Goal: Task Accomplishment & Management: Complete application form

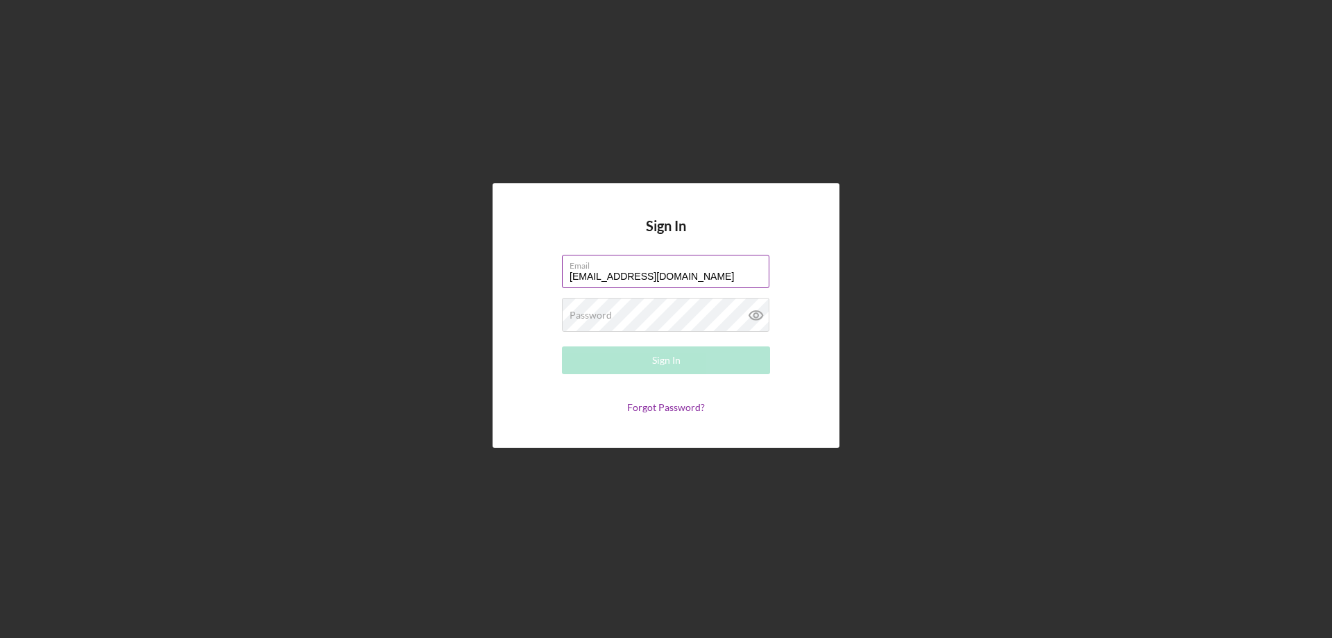
type input "lorinawyn@gmail.com"
click at [673, 364] on div "Sign In" at bounding box center [666, 360] width 28 height 28
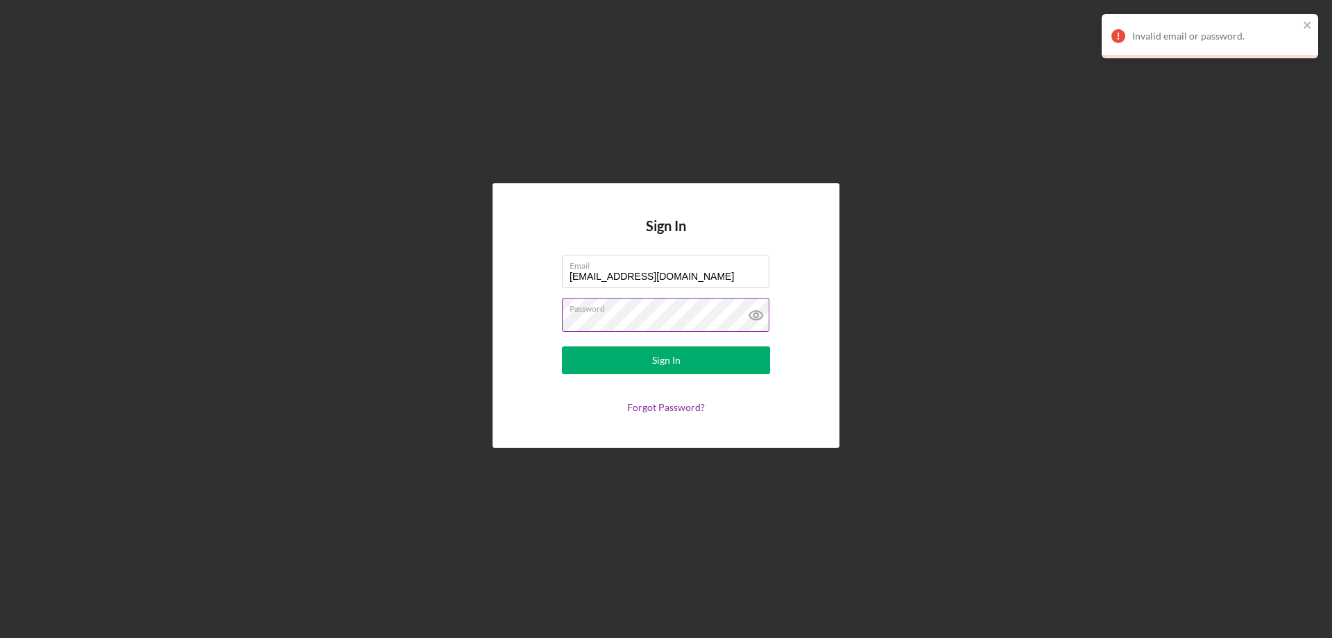
click at [762, 314] on icon at bounding box center [755, 315] width 13 height 9
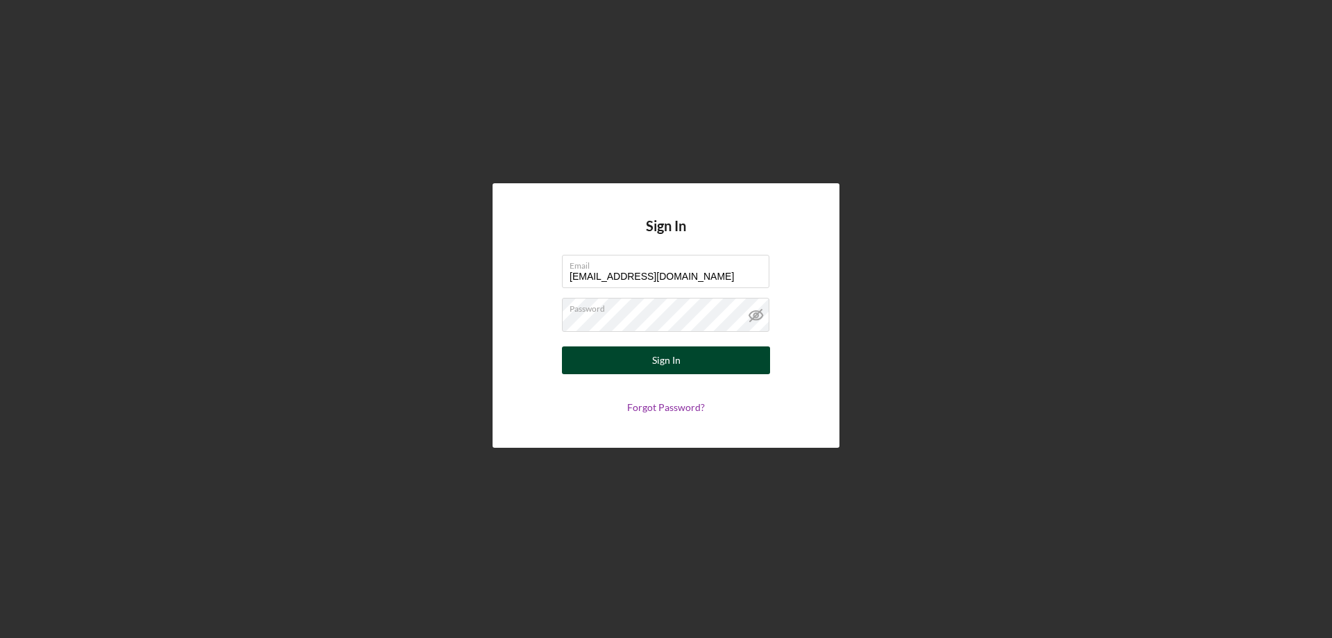
click at [697, 359] on button "Sign In" at bounding box center [666, 360] width 208 height 28
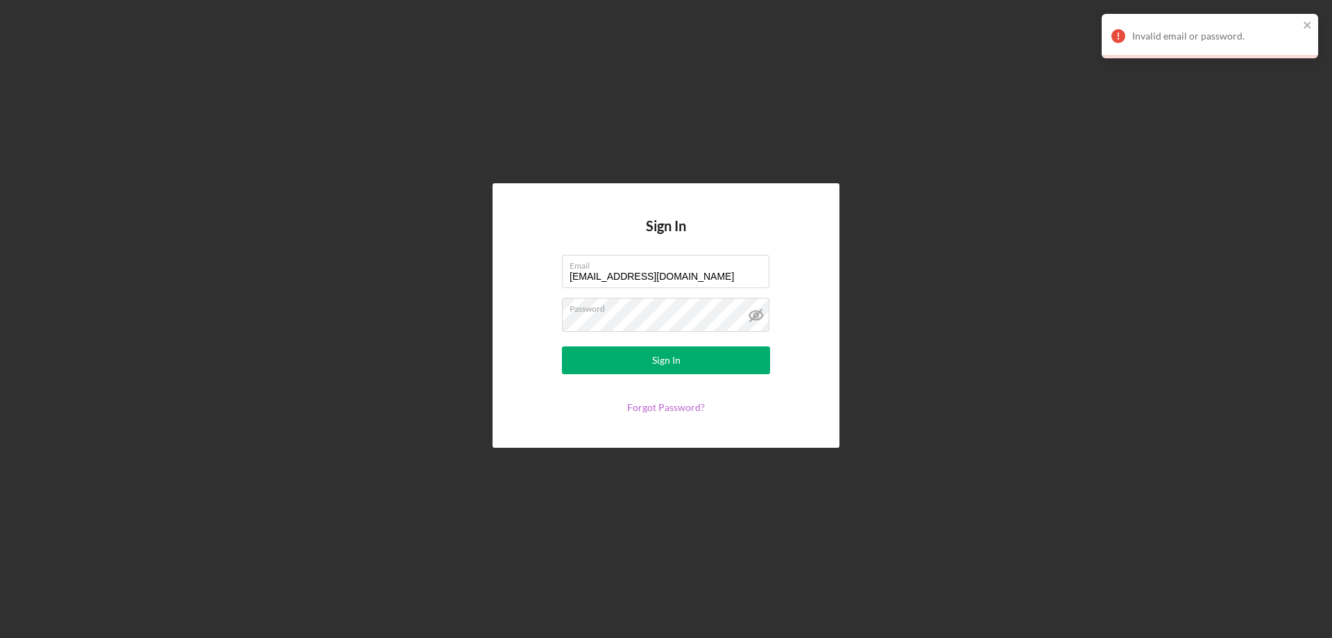
click at [676, 407] on link "Forgot Password?" at bounding box center [666, 407] width 78 height 12
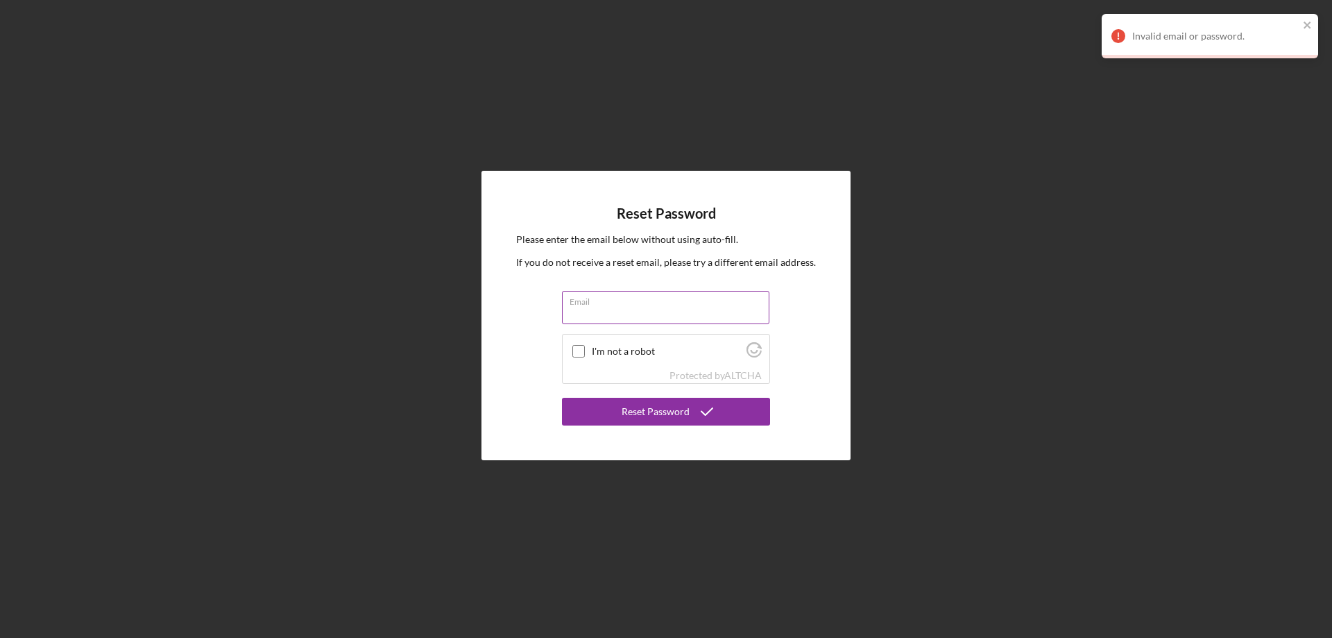
click at [625, 311] on input "Email" at bounding box center [665, 307] width 207 height 33
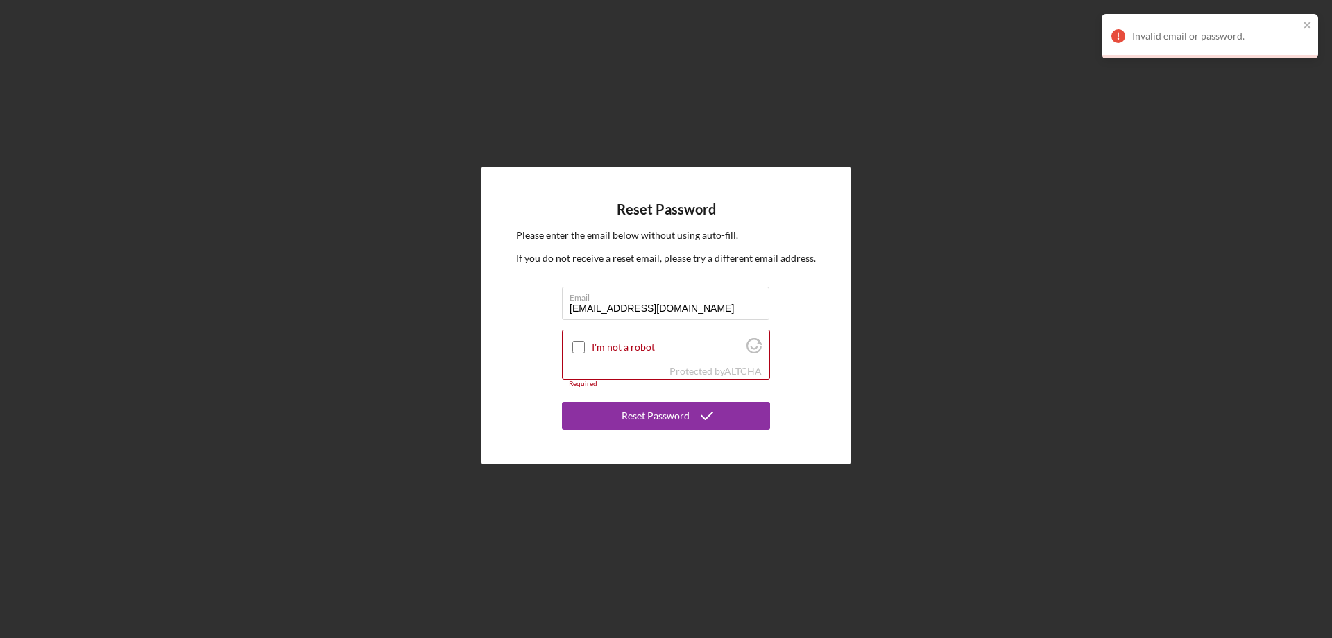
type input "[EMAIL_ADDRESS][DOMAIN_NAME]"
click at [947, 118] on div "Reset Password Please enter the email below without using auto-fill. If you do …" at bounding box center [666, 315] width 1318 height 631
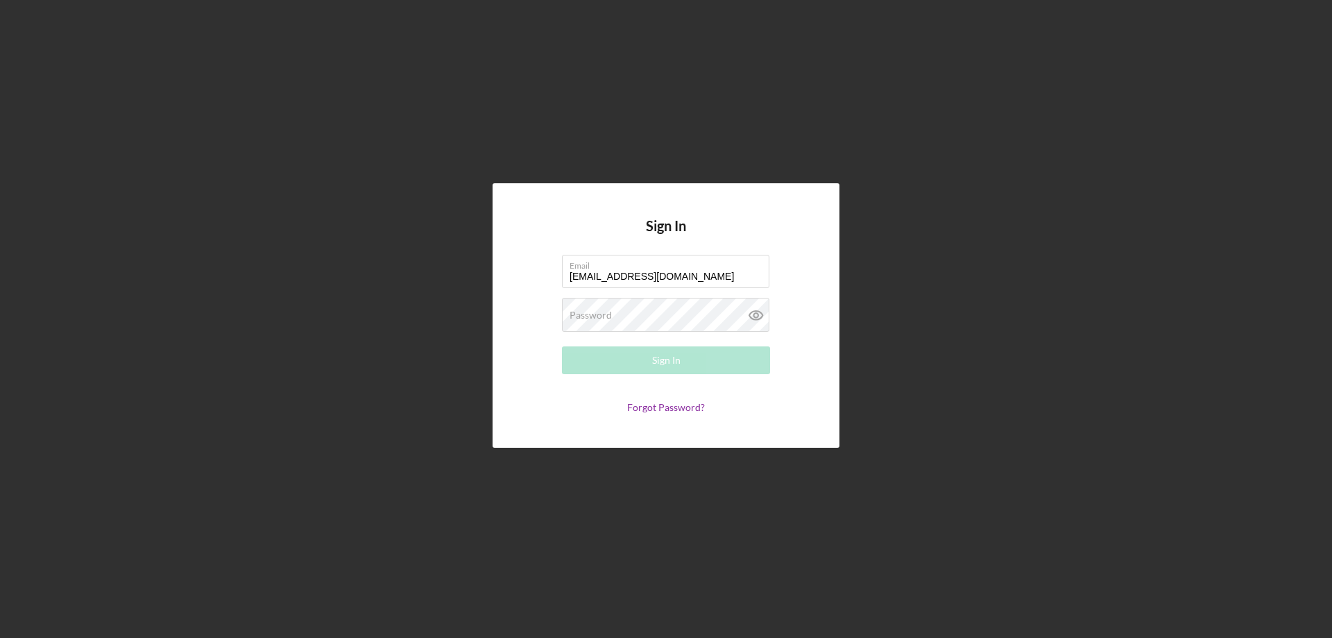
type input "[EMAIL_ADDRESS][DOMAIN_NAME]"
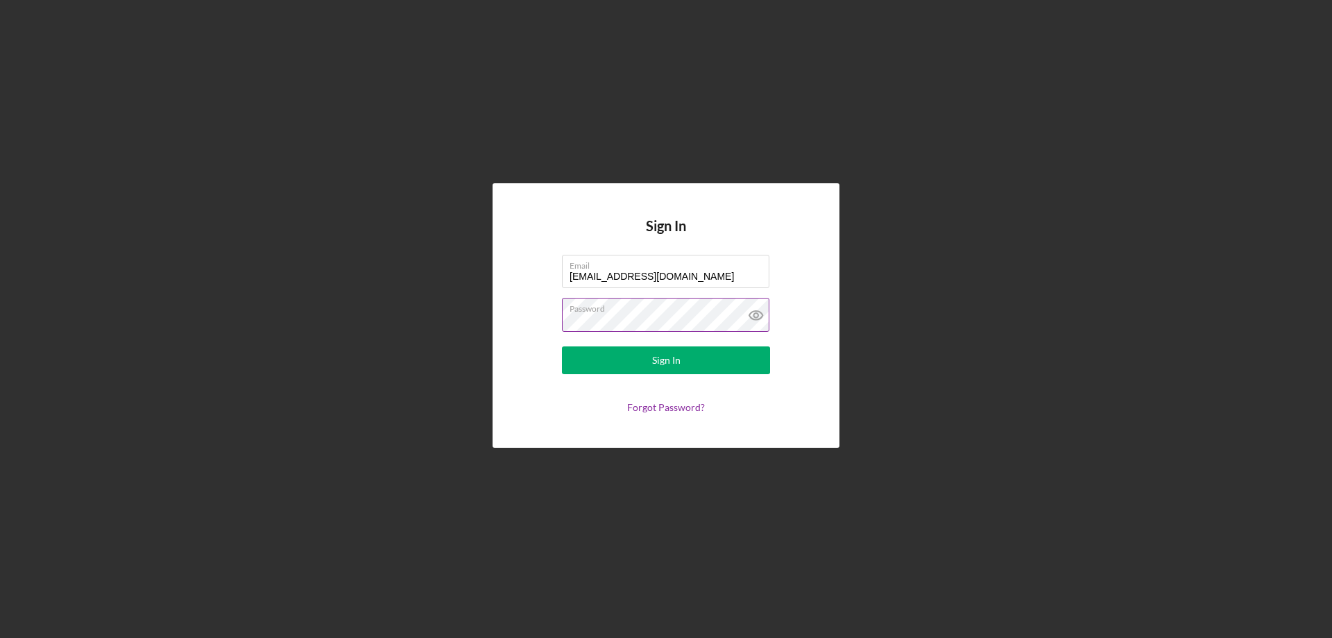
click at [763, 317] on icon at bounding box center [756, 315] width 35 height 35
click at [658, 364] on div "Sign In" at bounding box center [666, 360] width 28 height 28
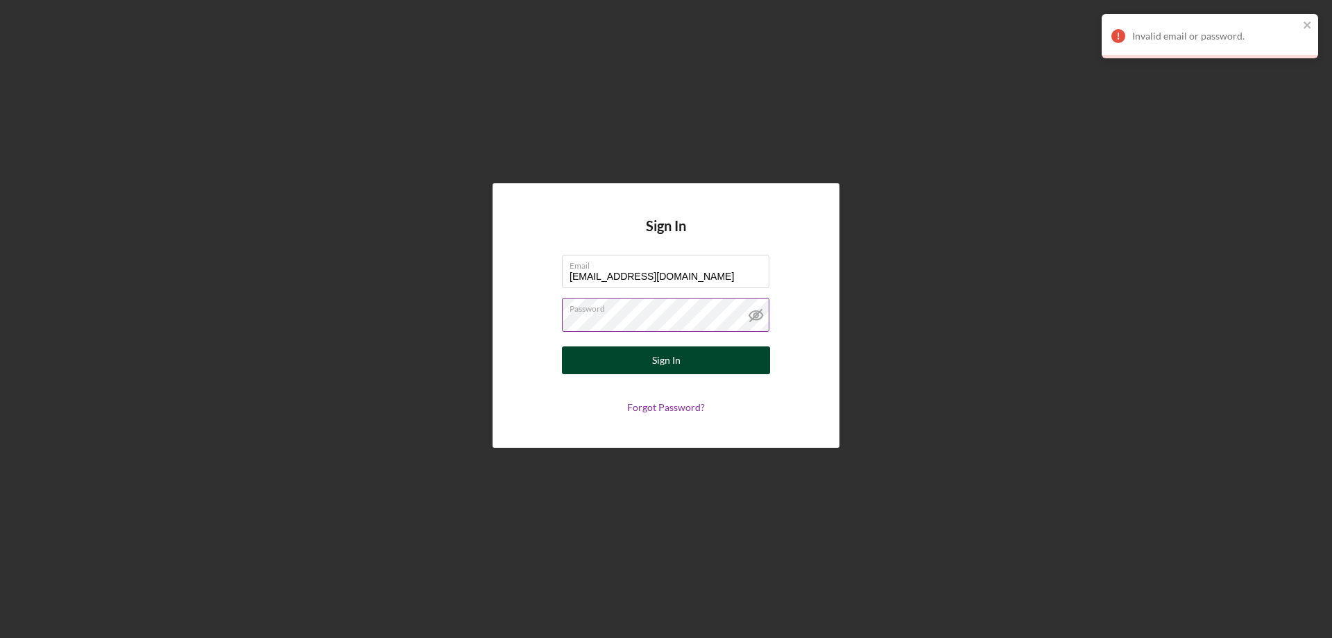
click at [692, 364] on button "Sign In" at bounding box center [666, 360] width 208 height 28
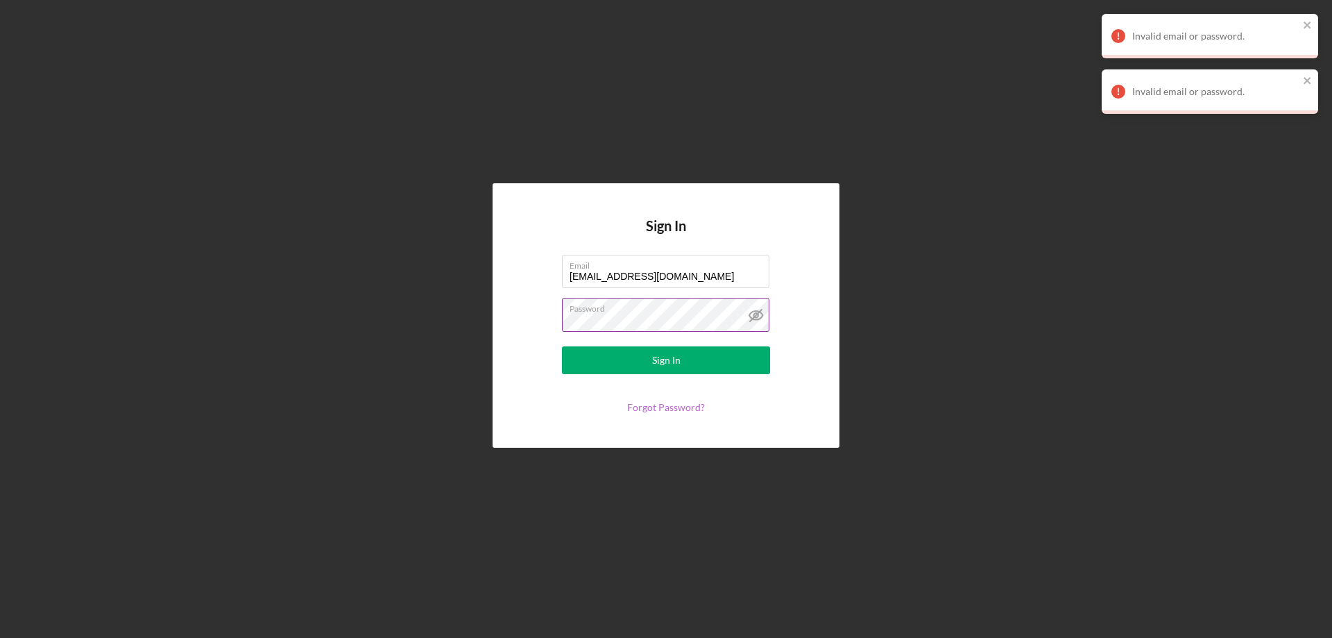
click at [672, 413] on link "Forgot Password?" at bounding box center [666, 407] width 78 height 12
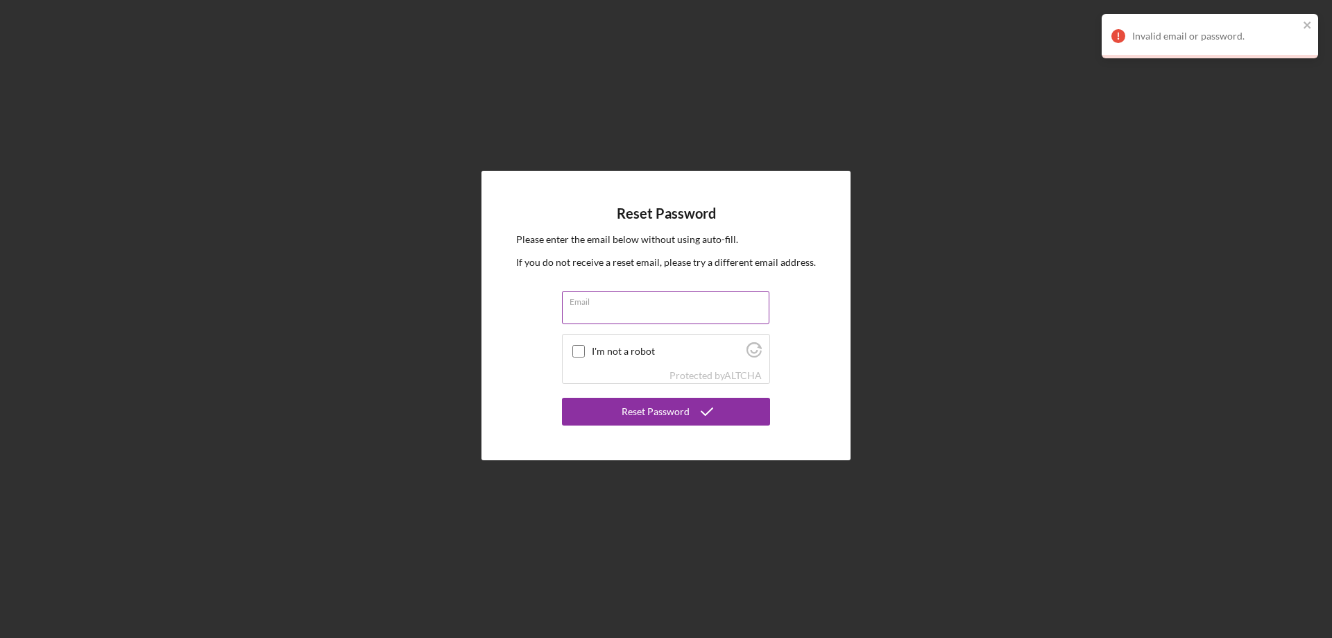
click at [620, 315] on input "Email" at bounding box center [665, 307] width 207 height 33
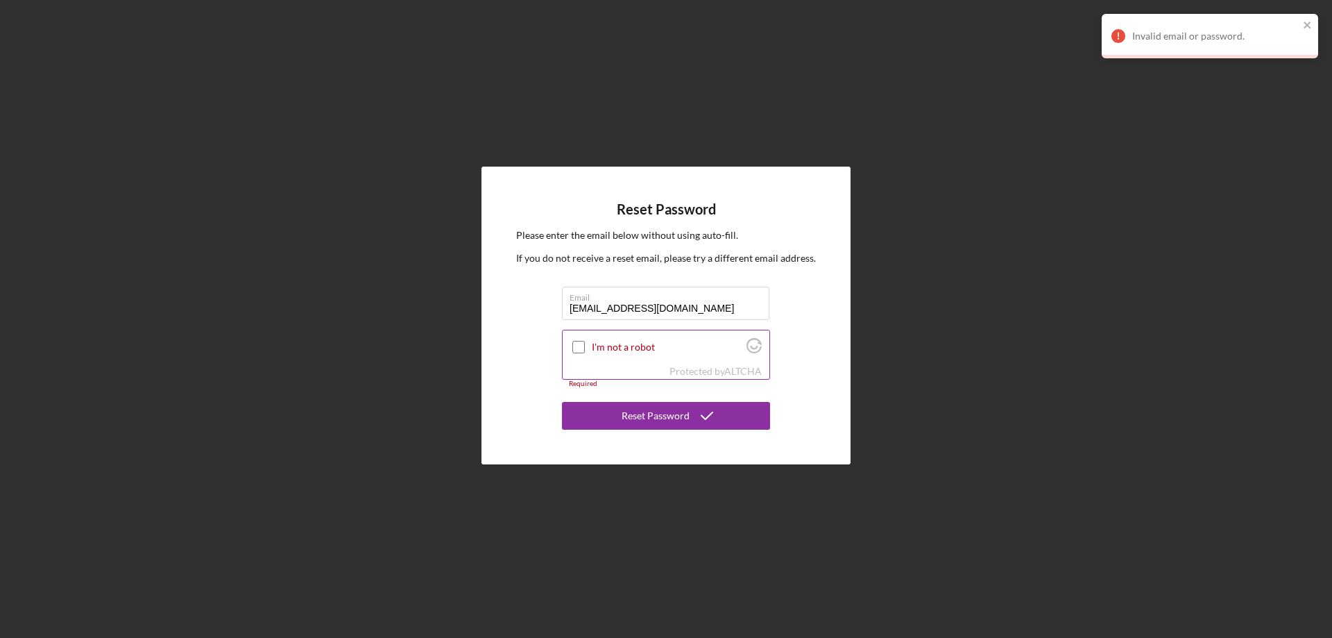
type input "[EMAIL_ADDRESS][DOMAIN_NAME]"
click at [579, 348] on input "I'm not a robot" at bounding box center [578, 347] width 12 height 12
checkbox input "true"
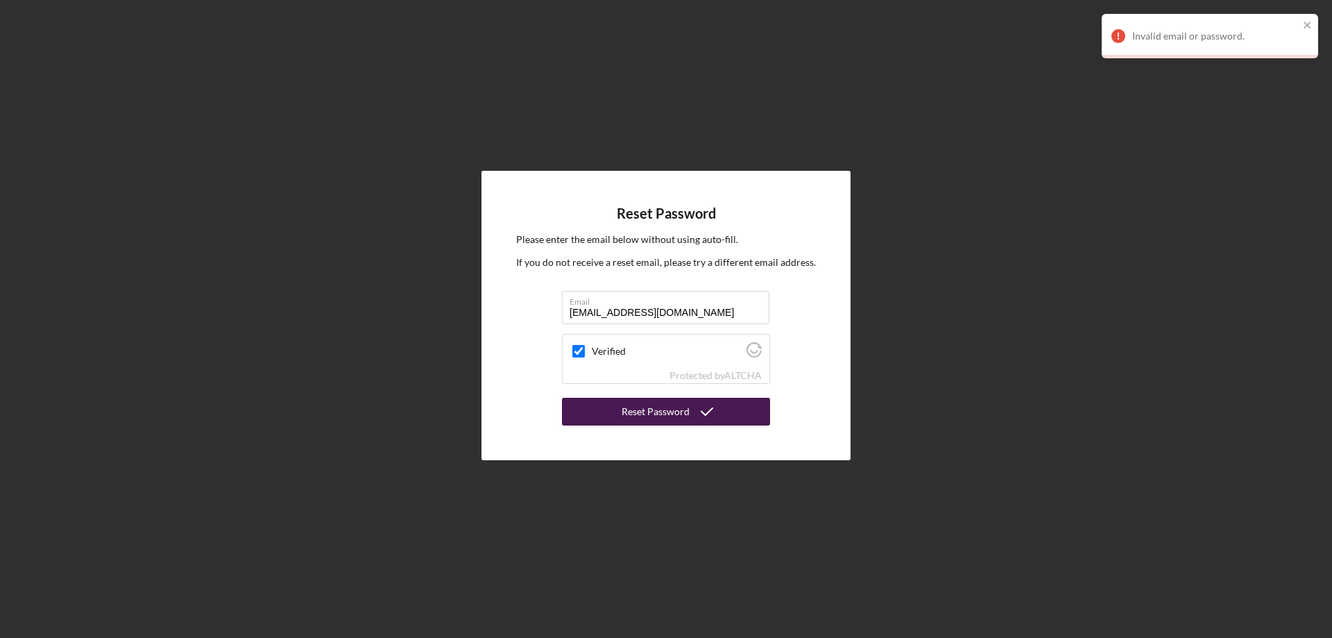
click at [670, 415] on div "Reset Password" at bounding box center [656, 412] width 68 height 28
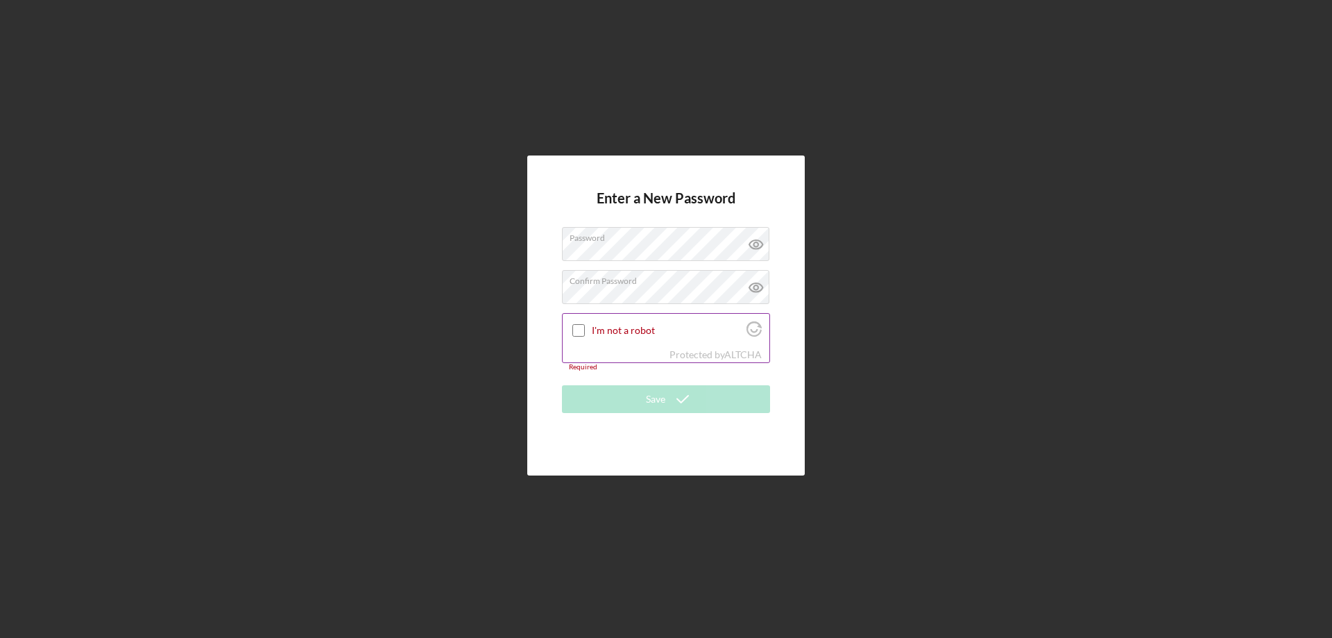
click at [577, 331] on input "I'm not a robot" at bounding box center [578, 330] width 12 height 12
checkbox input "true"
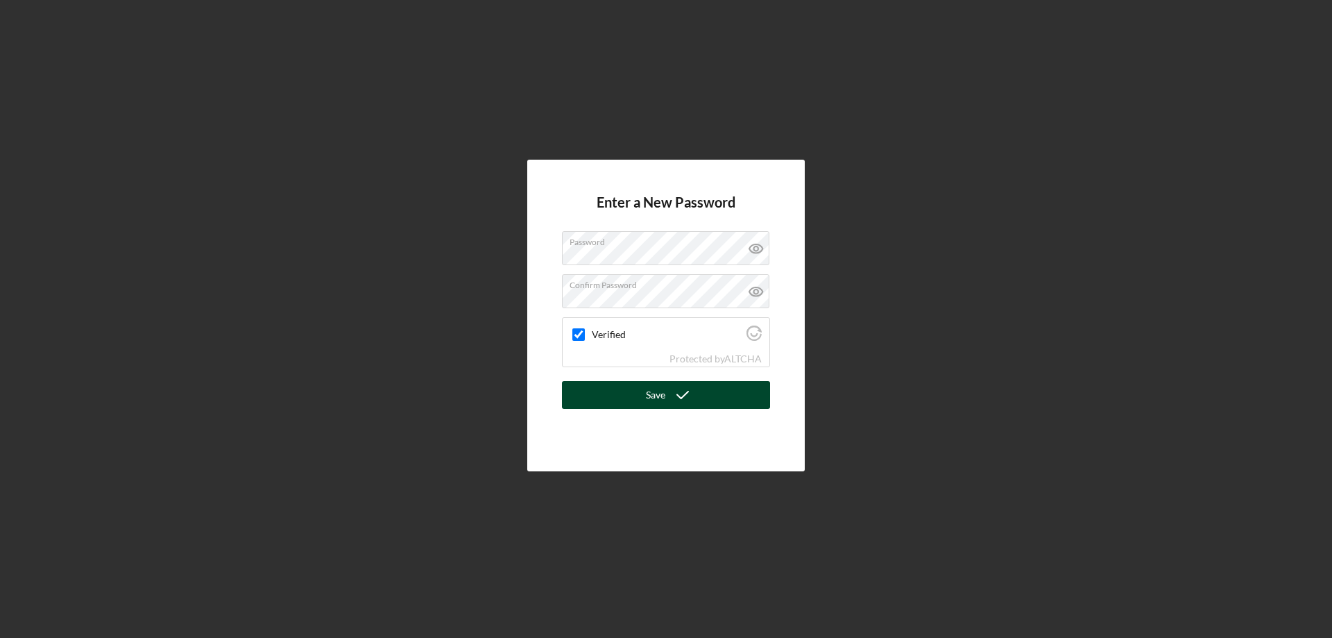
click at [673, 395] on icon "submit" at bounding box center [682, 394] width 35 height 35
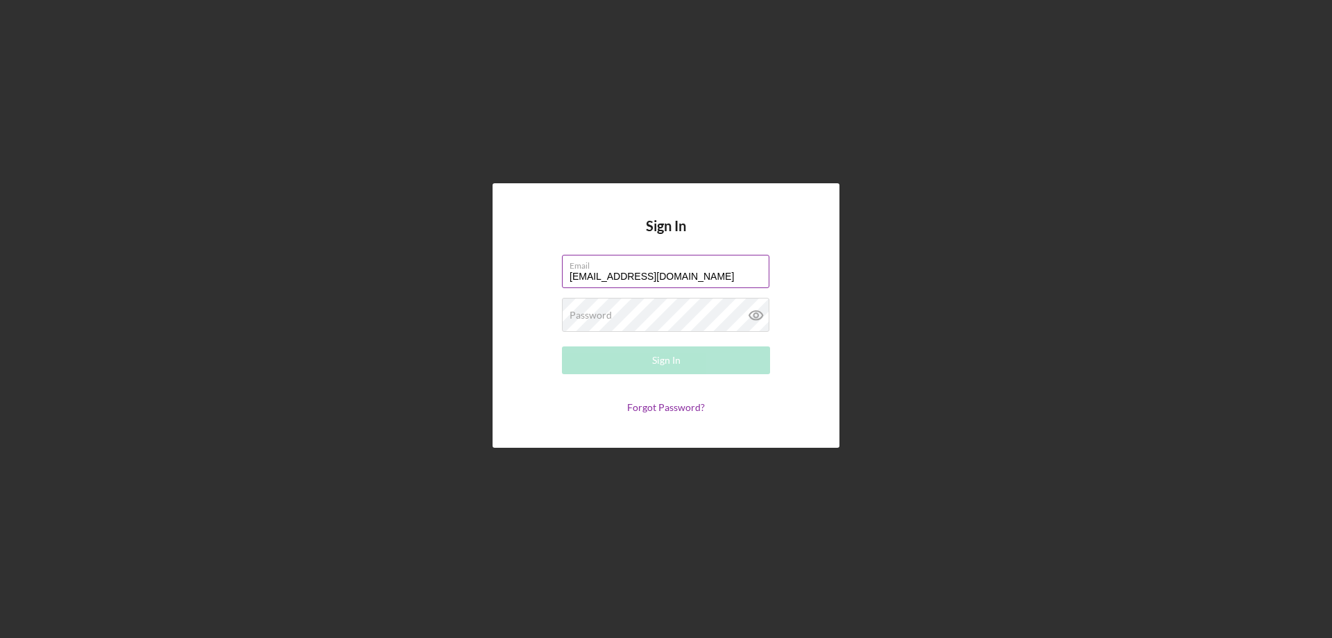
type input "[EMAIL_ADDRESS][DOMAIN_NAME]"
click at [670, 367] on div "Sign In" at bounding box center [666, 360] width 28 height 28
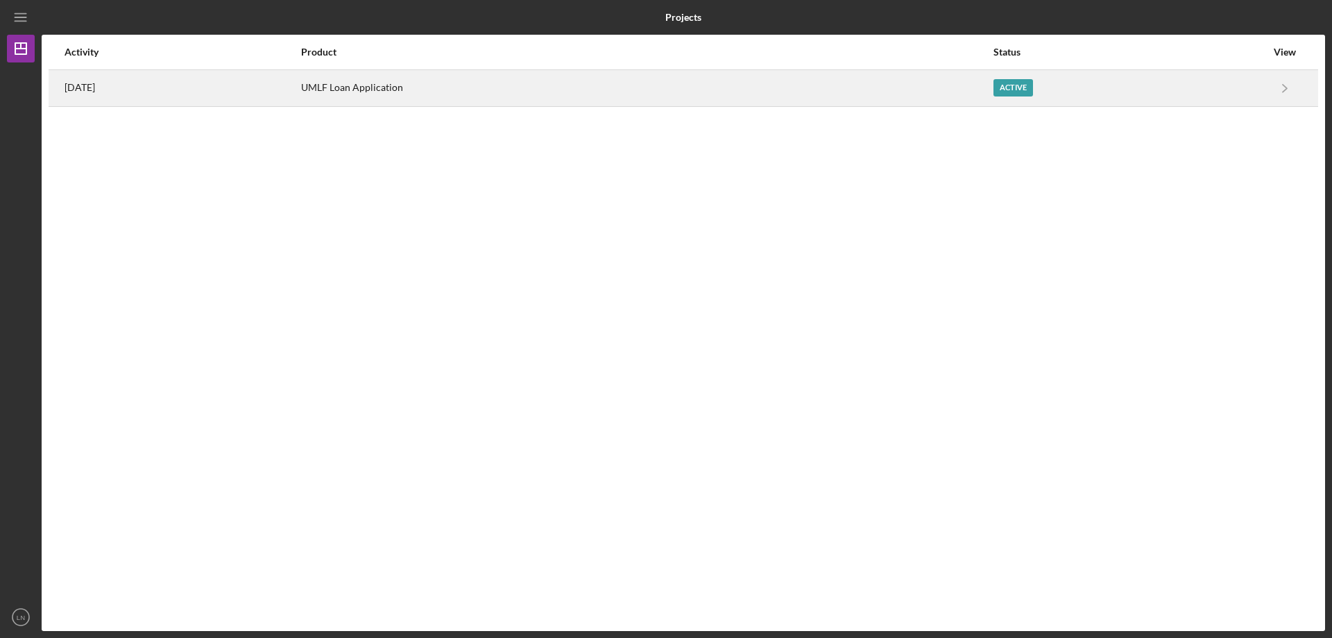
click at [70, 92] on time "[DATE]" at bounding box center [80, 87] width 31 height 11
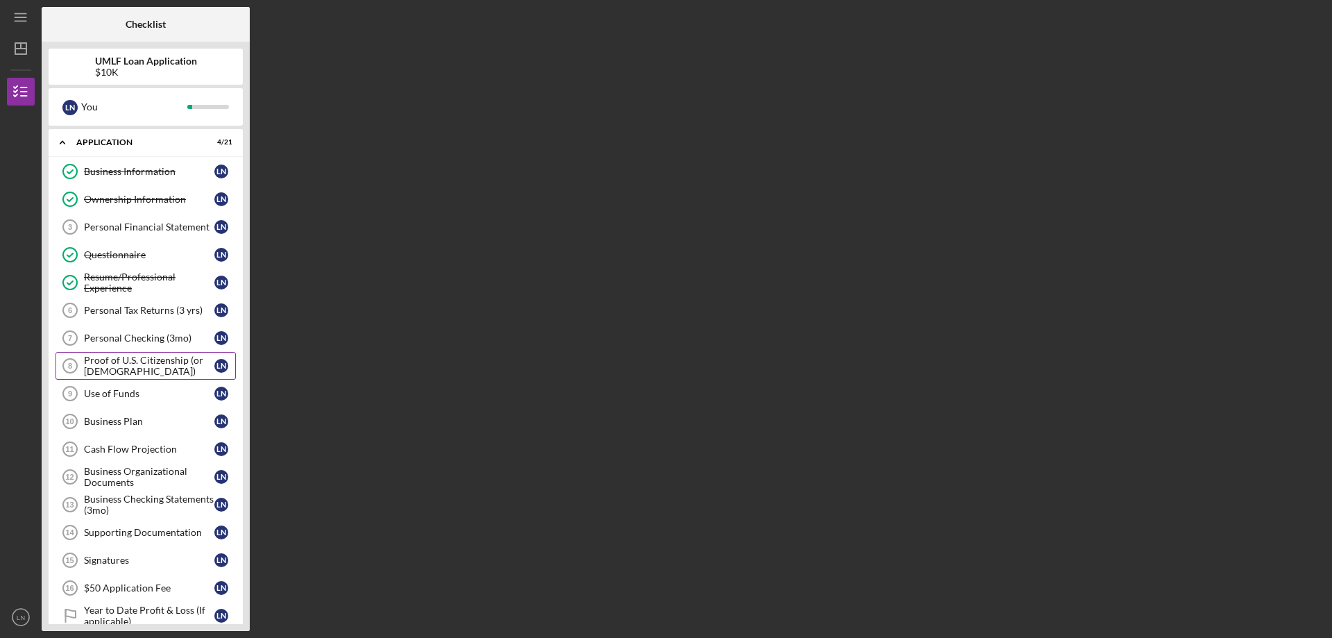
click at [113, 367] on div "Proof of U.S. Citizenship (or [DEMOGRAPHIC_DATA])" at bounding box center [149, 366] width 130 height 22
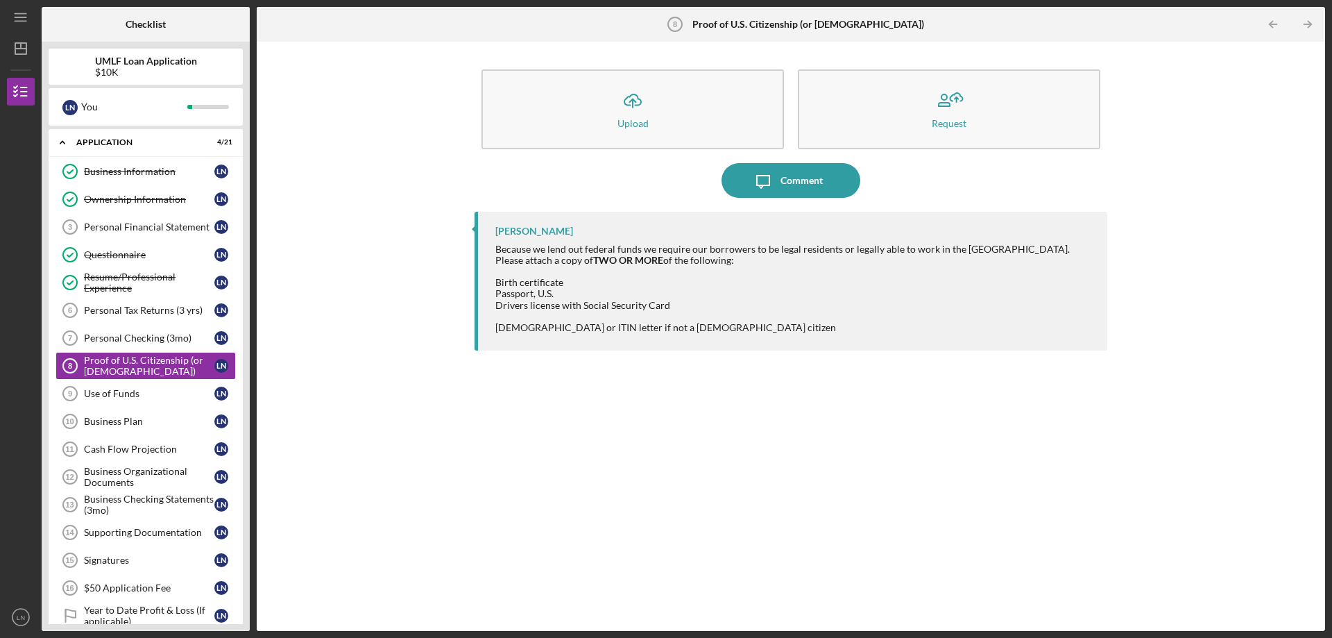
click at [56, 352] on link "Proof of U.S. Citizenship (or [DEMOGRAPHIC_DATA]) 8 Proof of U.S. Citizenship (…" at bounding box center [146, 366] width 180 height 28
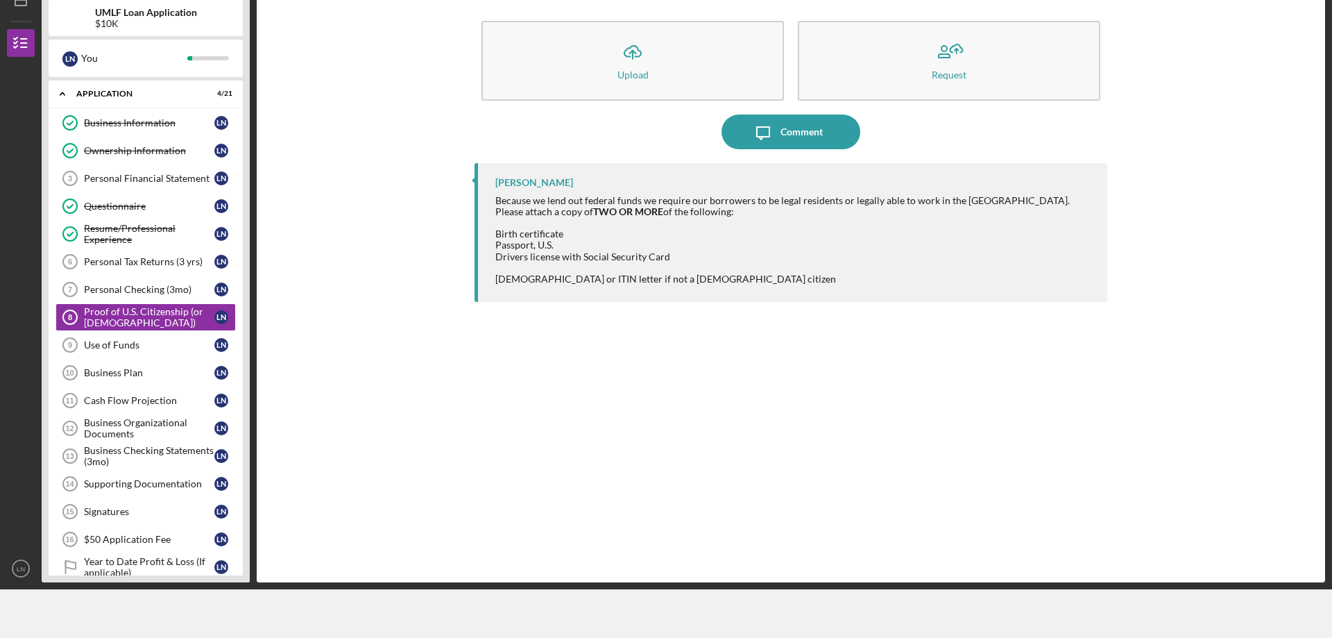
click at [56, 303] on link "Proof of U.S. Citizenship (or [DEMOGRAPHIC_DATA]) 8 Proof of U.S. Citizenship (…" at bounding box center [146, 317] width 180 height 28
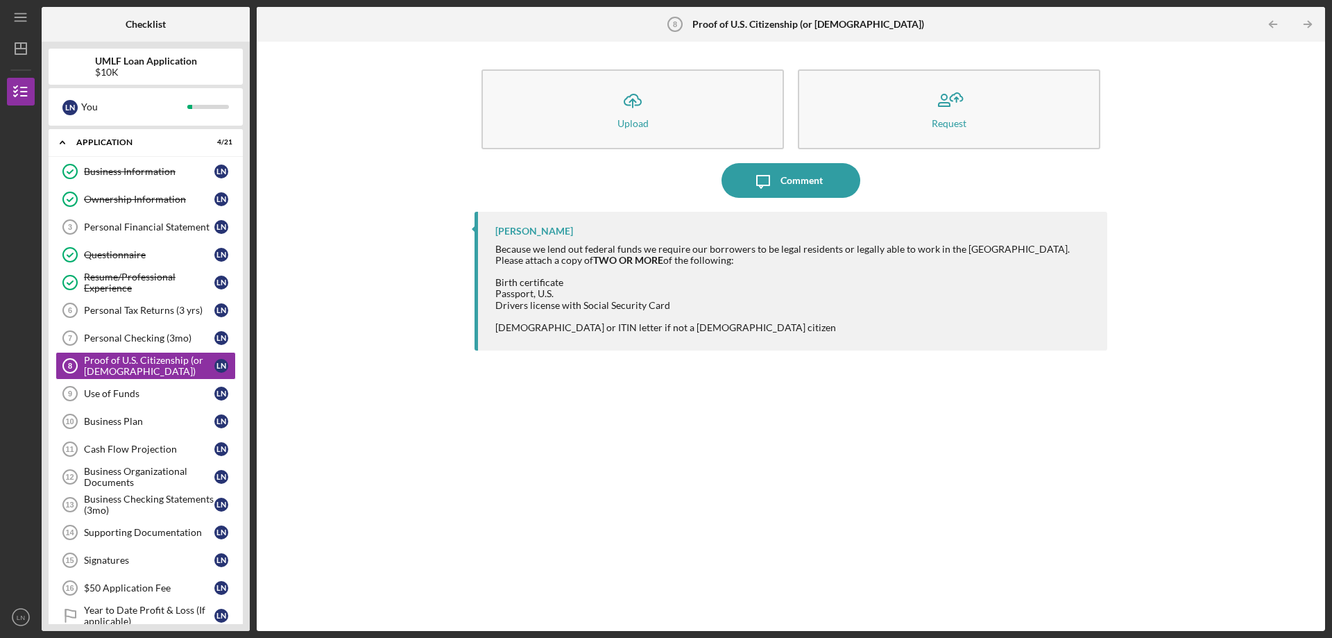
scroll to position [0, 0]
click at [155, 172] on div "Business Information" at bounding box center [149, 171] width 130 height 11
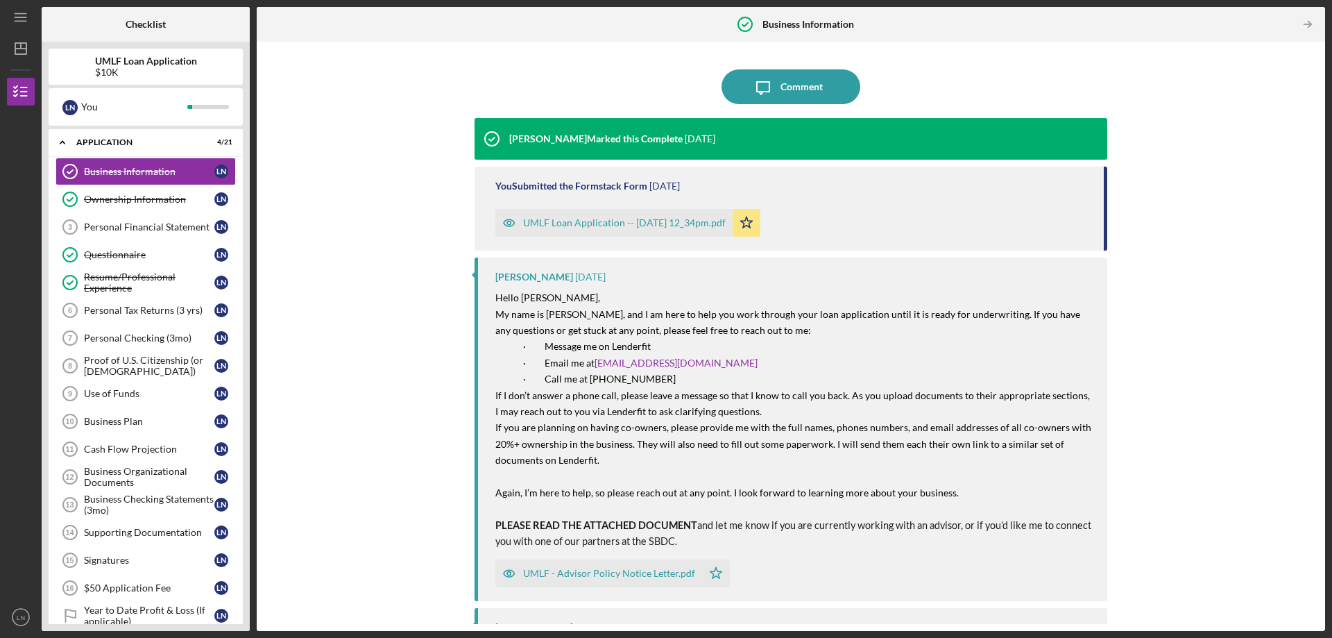
scroll to position [43, 0]
